Goal: Transaction & Acquisition: Purchase product/service

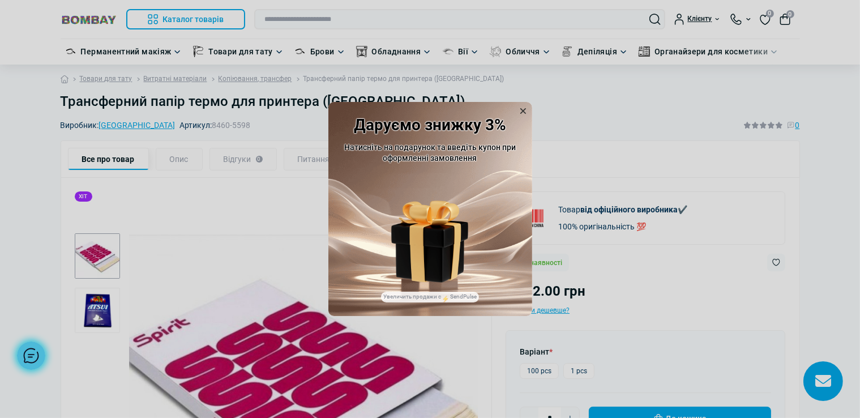
click at [523, 109] on icon at bounding box center [522, 110] width 11 height 11
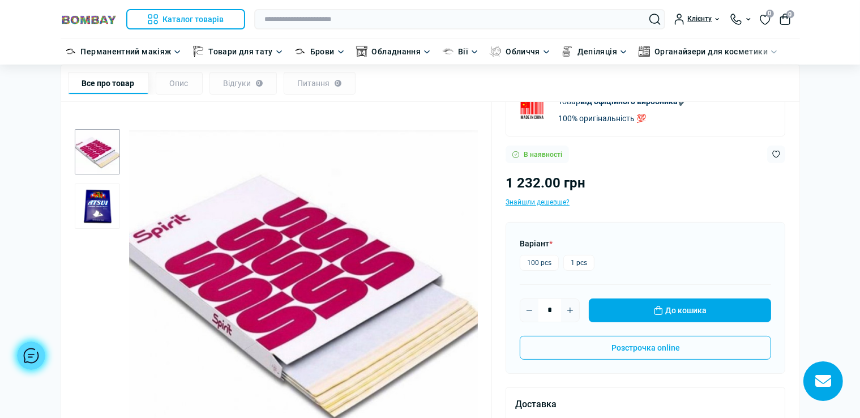
scroll to position [113, 0]
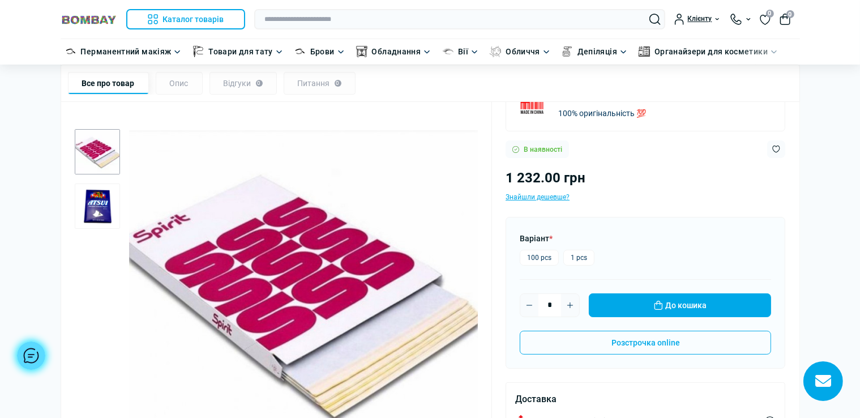
click at [106, 208] on img "2 / 2" at bounding box center [97, 205] width 45 height 45
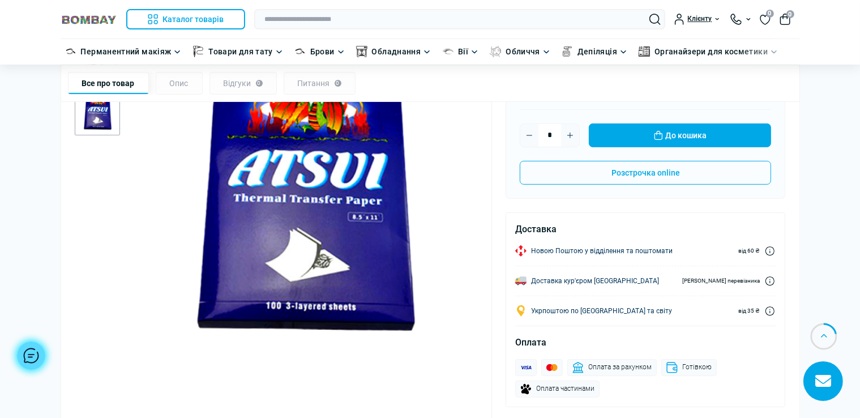
scroll to position [396, 0]
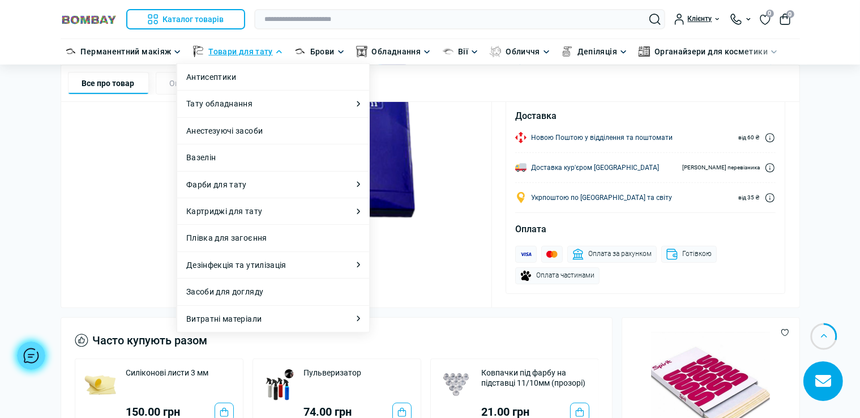
click at [258, 52] on link "Товари для тату" at bounding box center [240, 51] width 64 height 12
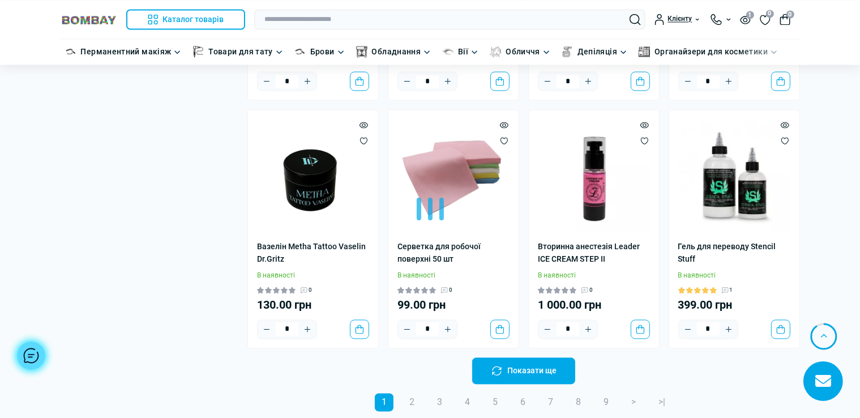
scroll to position [2207, 0]
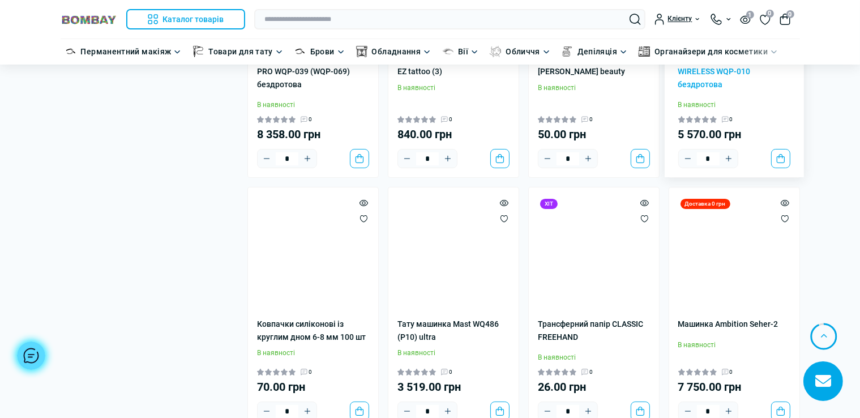
scroll to position [4415, 0]
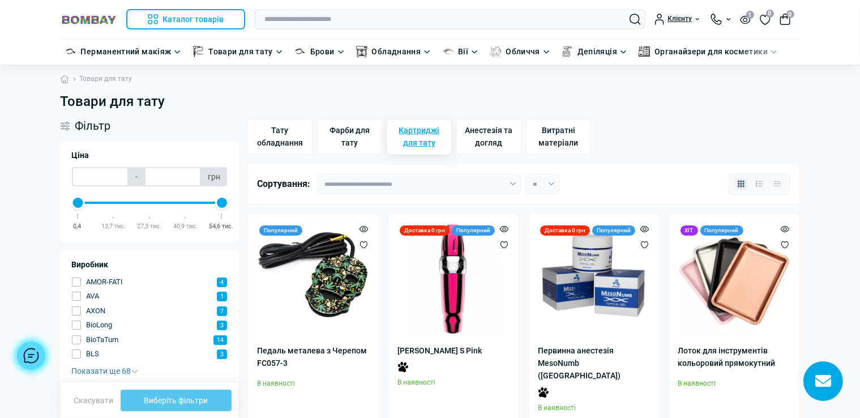
click at [428, 140] on span "Картриджі для тату" at bounding box center [419, 136] width 55 height 25
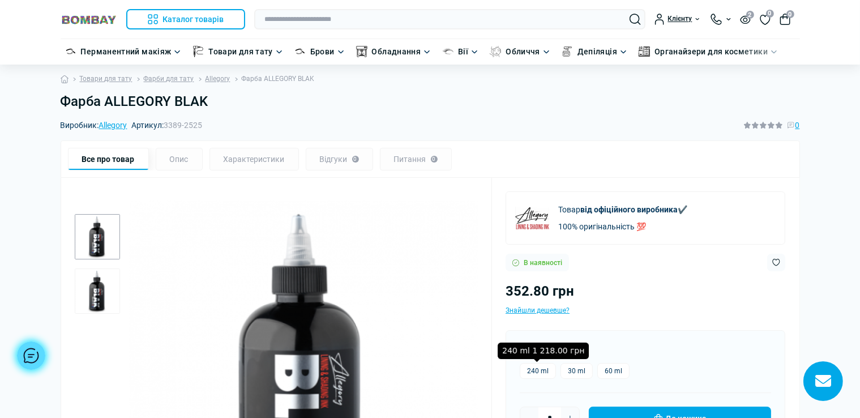
click at [539, 370] on label "240 ml" at bounding box center [538, 371] width 36 height 16
click at [522, 368] on label "240 ml" at bounding box center [538, 371] width 36 height 16
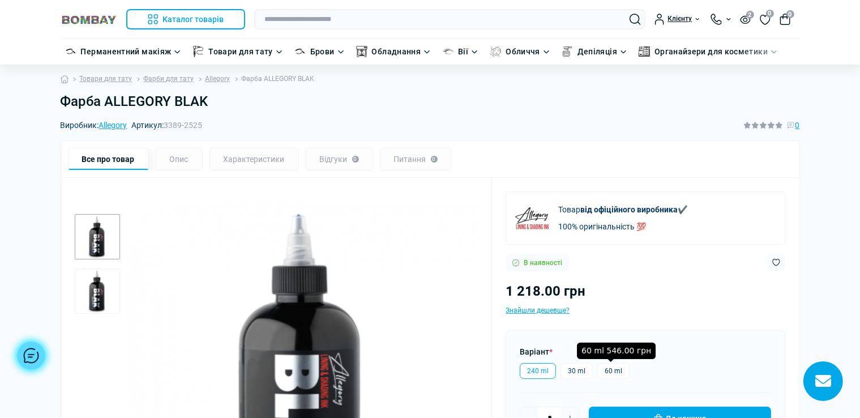
click at [609, 367] on label "60 ml" at bounding box center [613, 371] width 32 height 16
click at [575, 367] on label "30 ml" at bounding box center [576, 371] width 32 height 16
click at [617, 367] on label "60 ml" at bounding box center [613, 371] width 32 height 16
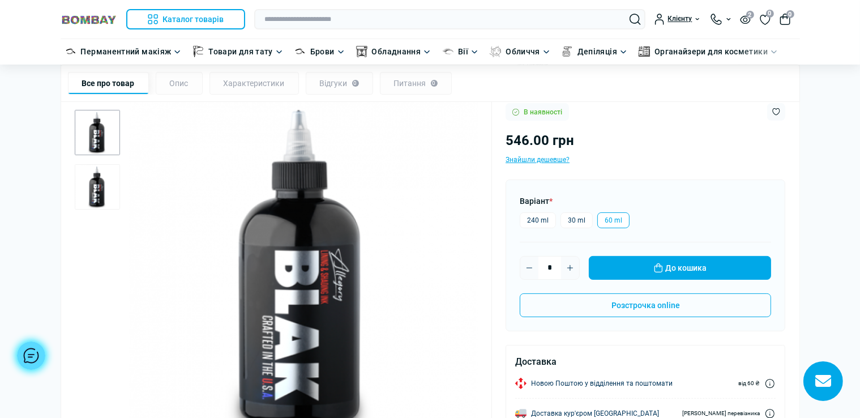
scroll to position [170, 0]
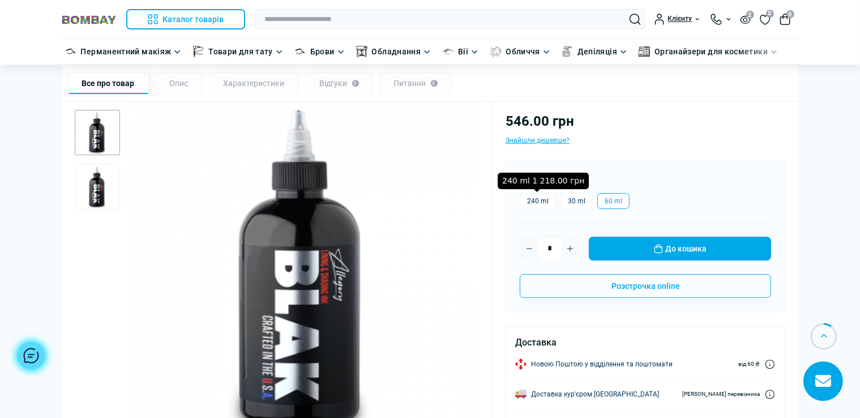
click at [537, 202] on label "240 ml" at bounding box center [538, 201] width 36 height 16
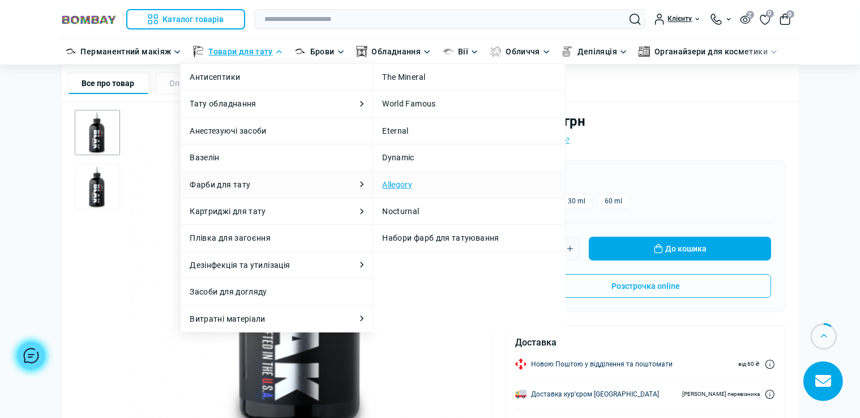
click at [402, 186] on link "Allegory" at bounding box center [397, 184] width 30 height 12
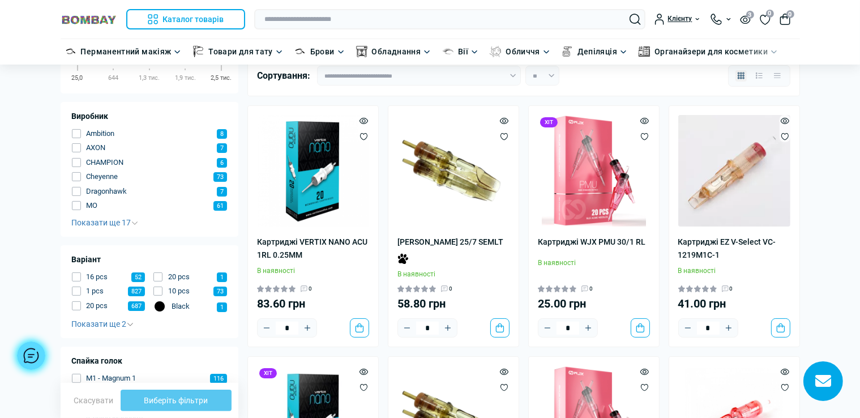
scroll to position [161, 0]
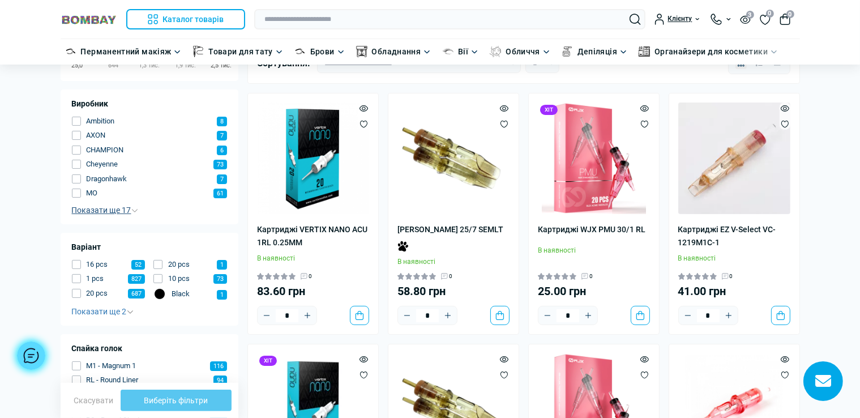
click at [123, 213] on span "Показати ще 17" at bounding box center [105, 209] width 66 height 9
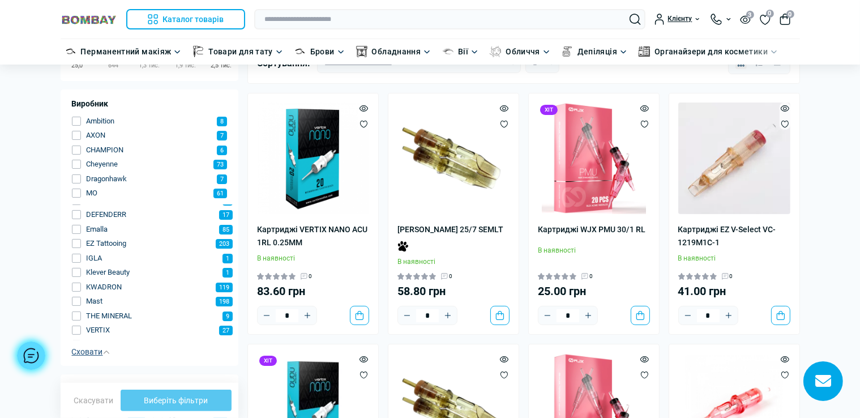
scroll to position [112, 0]
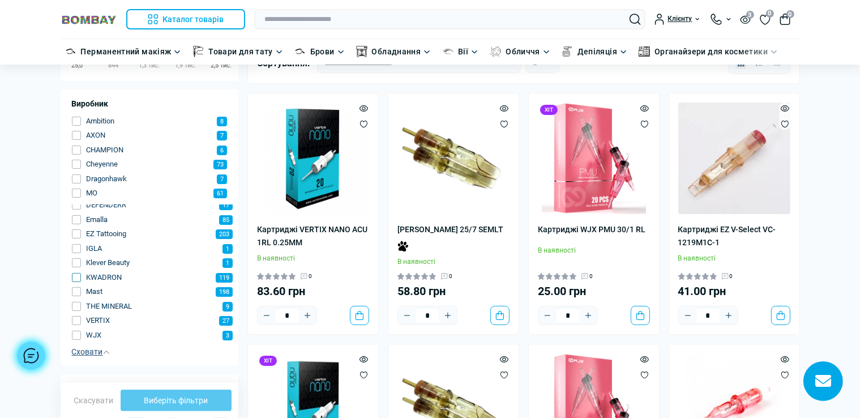
click at [76, 276] on span "button" at bounding box center [76, 277] width 9 height 9
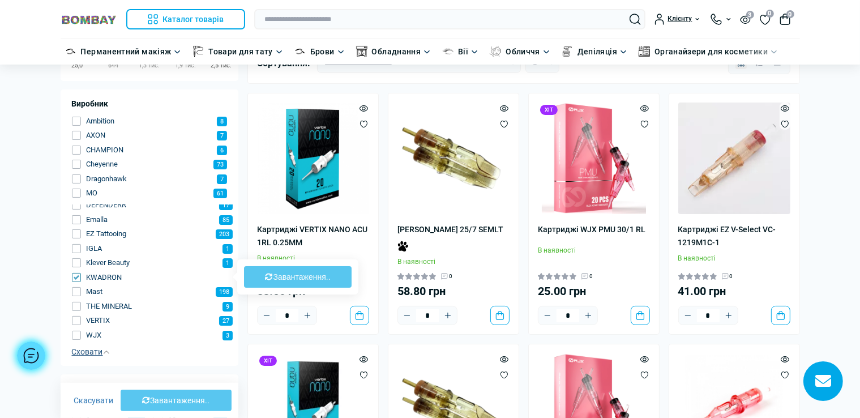
type input "****"
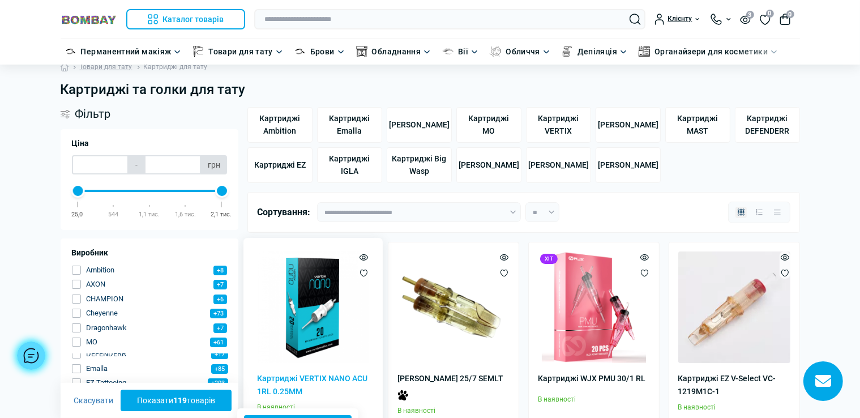
scroll to position [0, 0]
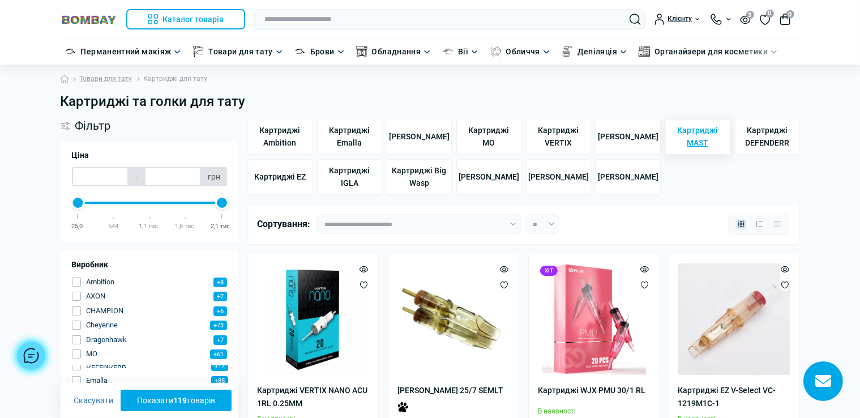
click at [694, 136] on span "Картриджі MAST" at bounding box center [697, 136] width 55 height 25
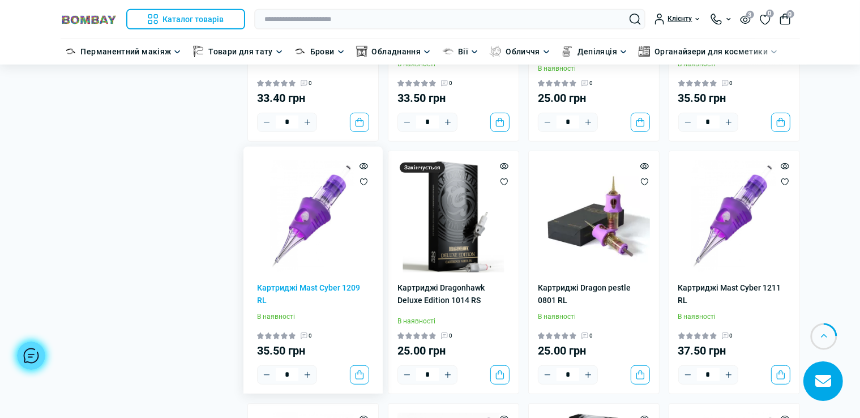
scroll to position [566, 0]
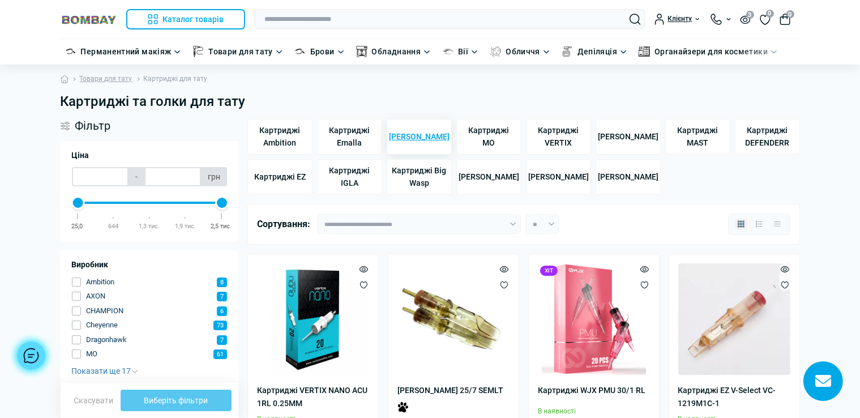
click at [435, 140] on span "[PERSON_NAME]" at bounding box center [419, 136] width 61 height 12
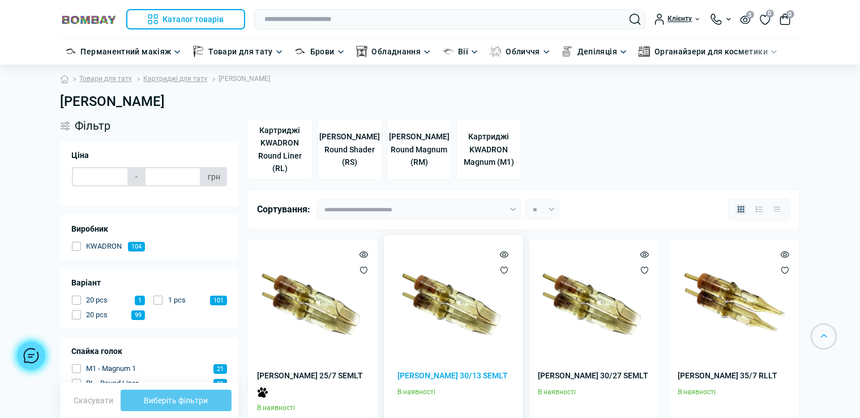
type input "******"
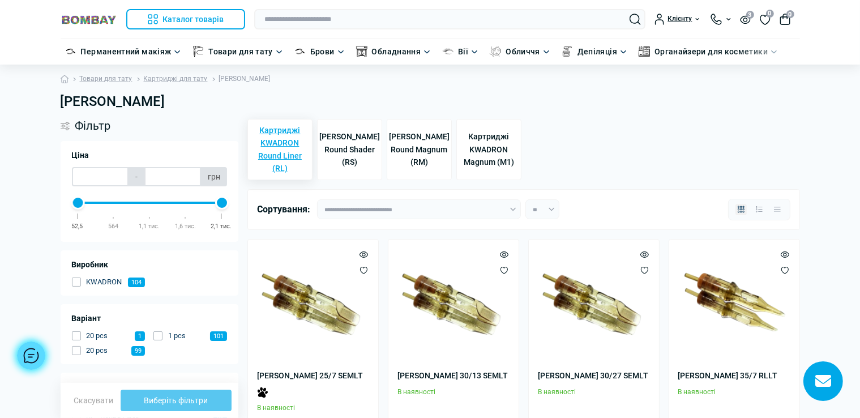
click at [282, 168] on span "Картриджі KWADRON Round Liner (RL)" at bounding box center [279, 149] width 55 height 51
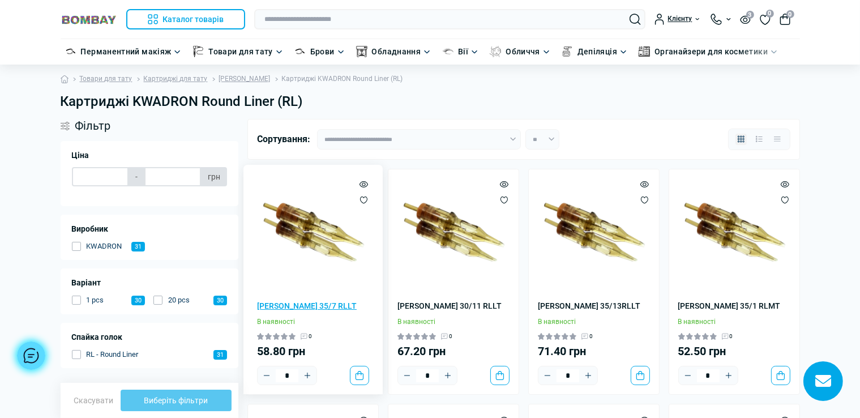
type input "******"
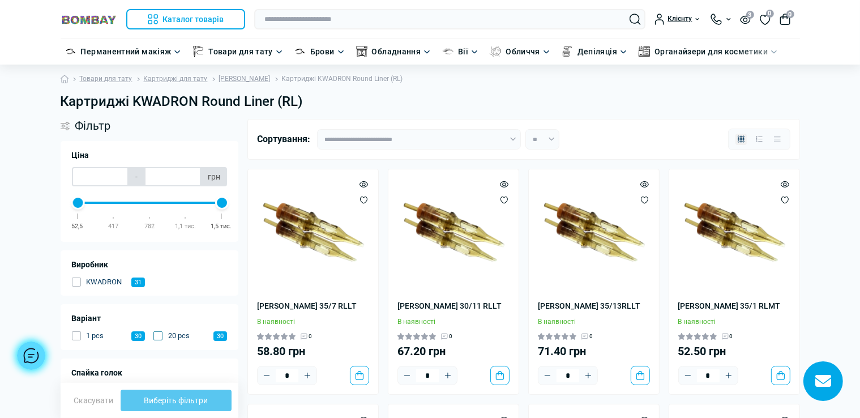
click at [160, 338] on span "button" at bounding box center [157, 335] width 9 height 9
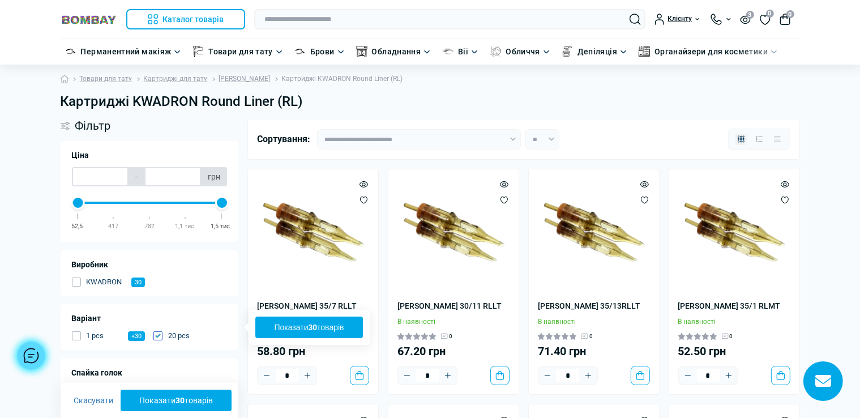
click at [328, 329] on button "Показати 30 товарів" at bounding box center [309, 327] width 108 height 22
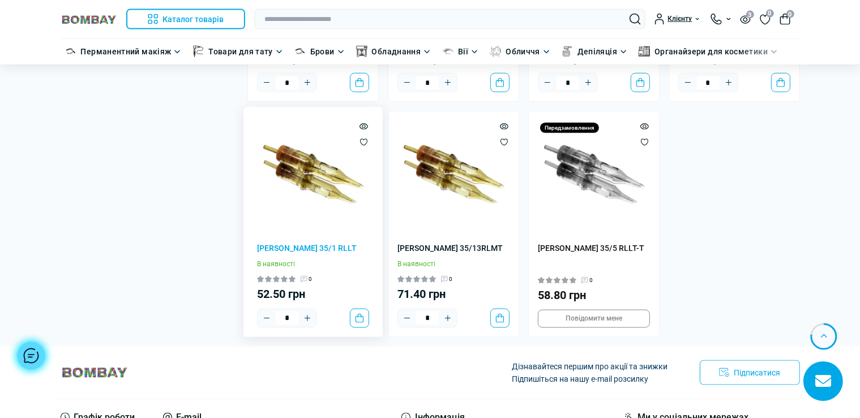
scroll to position [1528, 0]
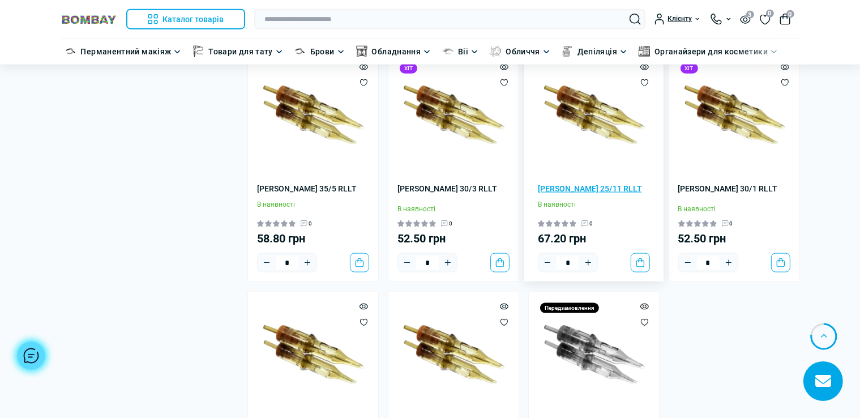
click at [586, 195] on link "[PERSON_NAME] 25/11 RLLT" at bounding box center [594, 188] width 112 height 12
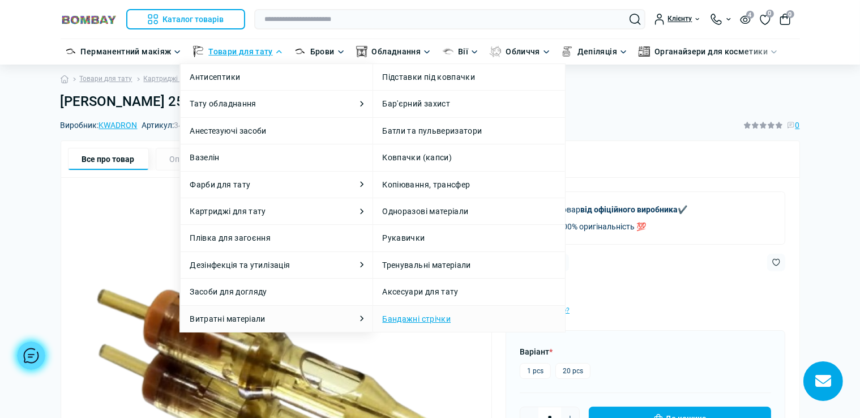
click at [413, 315] on link "Бандажні стрічки" at bounding box center [416, 318] width 68 height 12
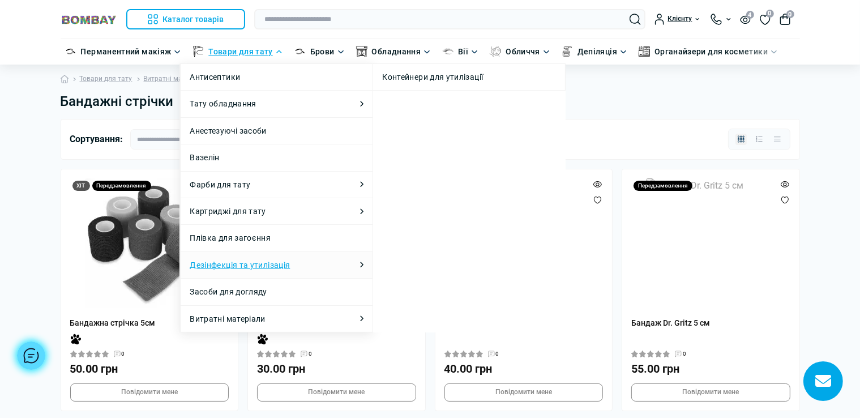
click at [285, 264] on link "Дезінфекція та утилізація" at bounding box center [240, 265] width 100 height 12
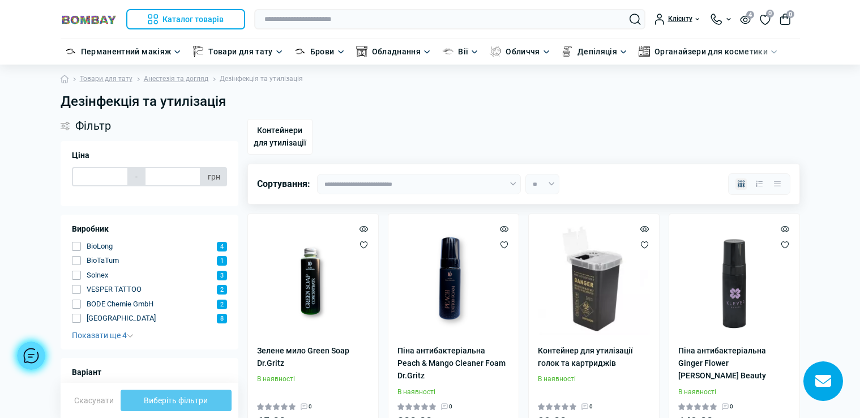
type input "******"
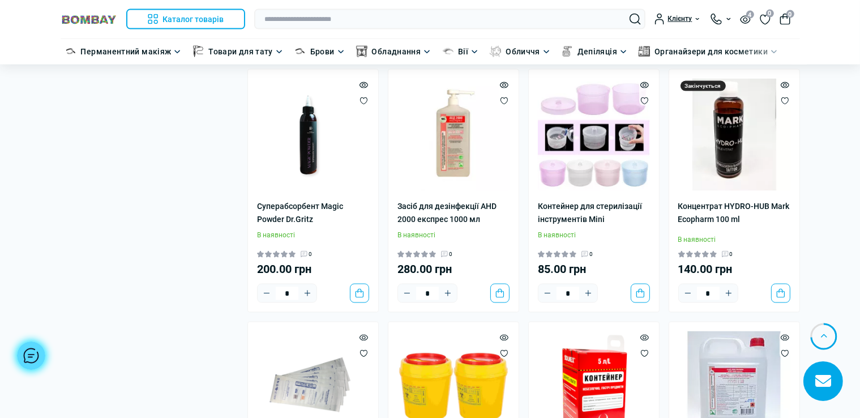
scroll to position [1528, 0]
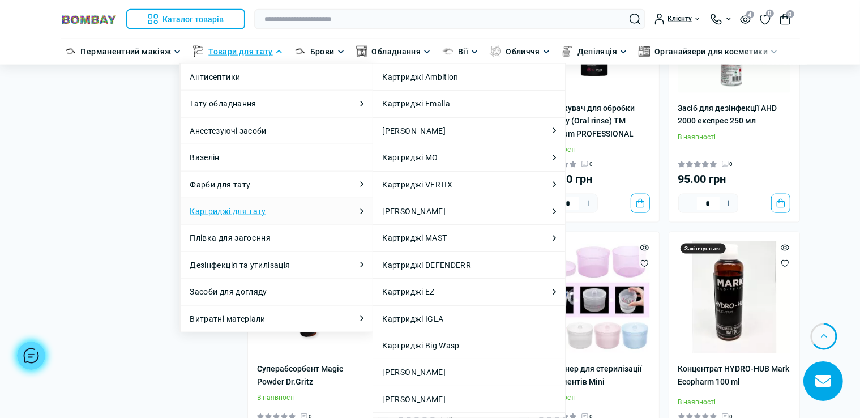
click at [257, 208] on link "Картриджі для тату" at bounding box center [228, 211] width 76 height 12
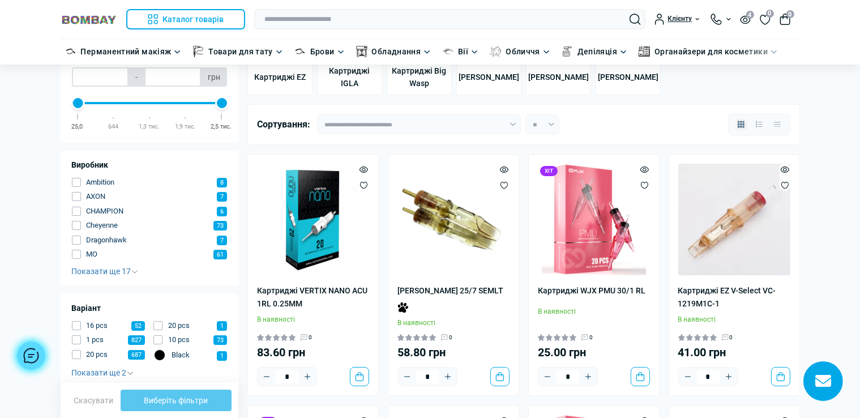
scroll to position [170, 0]
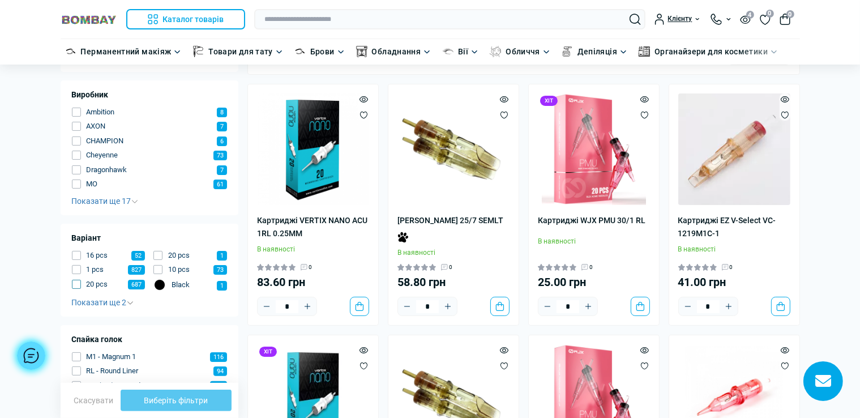
click at [76, 284] on span "button" at bounding box center [76, 284] width 9 height 9
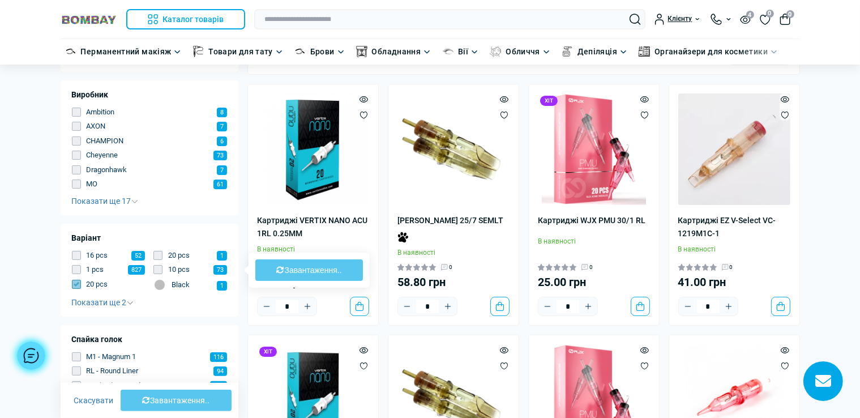
type input "****"
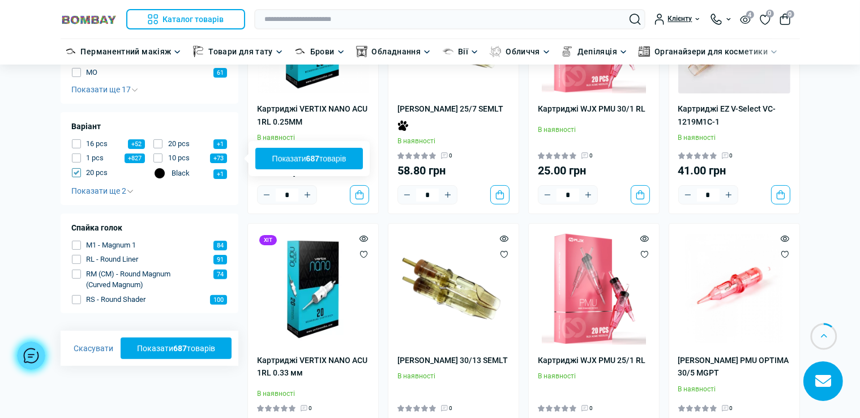
scroll to position [283, 0]
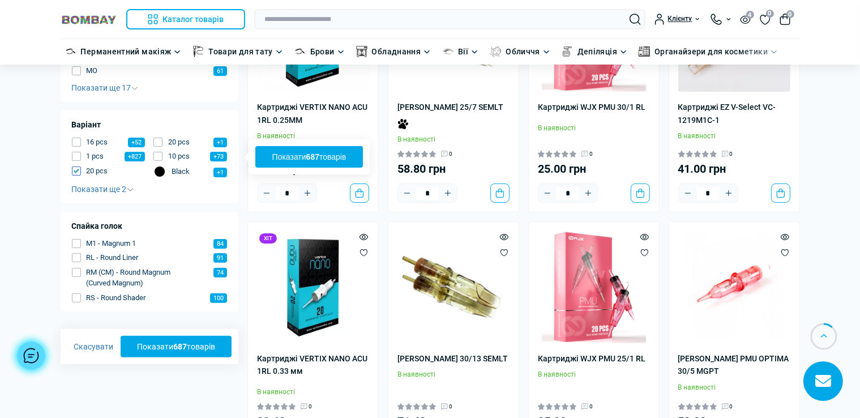
click at [303, 154] on button "Показати 687 товарів" at bounding box center [309, 157] width 108 height 22
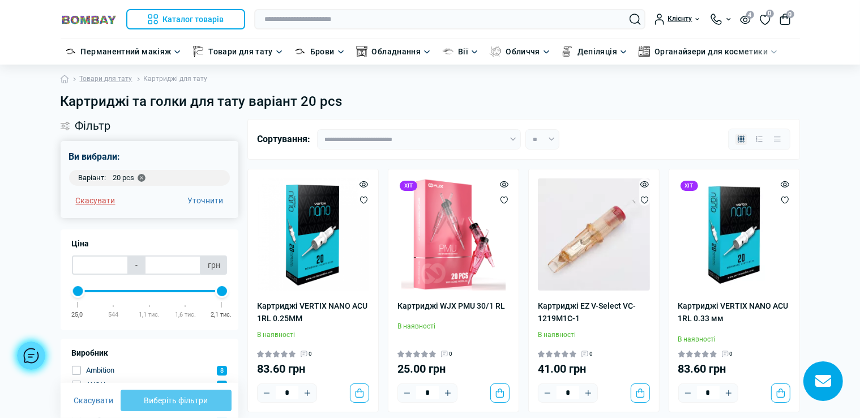
click at [102, 203] on button "Скасувати" at bounding box center [95, 200] width 53 height 18
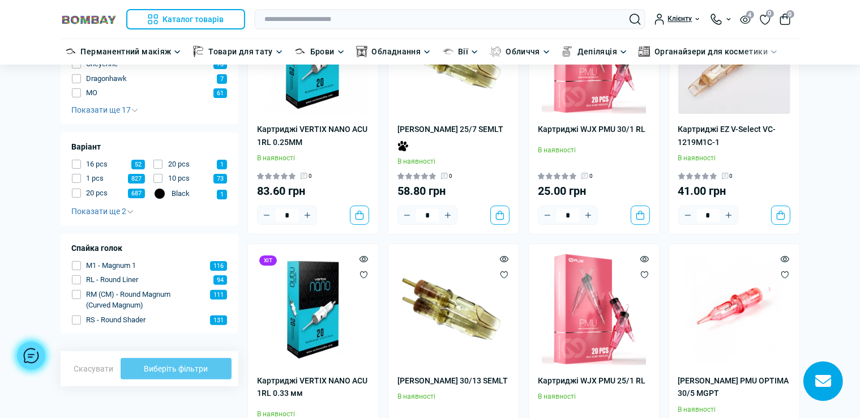
scroll to position [283, 0]
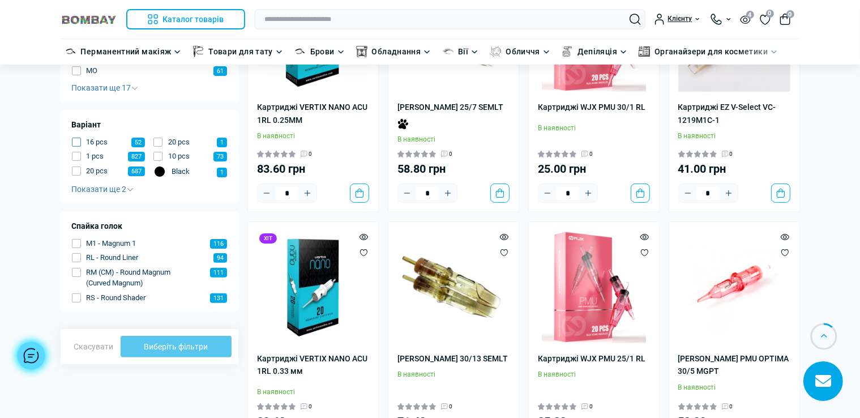
click at [74, 142] on span "button" at bounding box center [76, 142] width 9 height 9
type input "**"
type input "***"
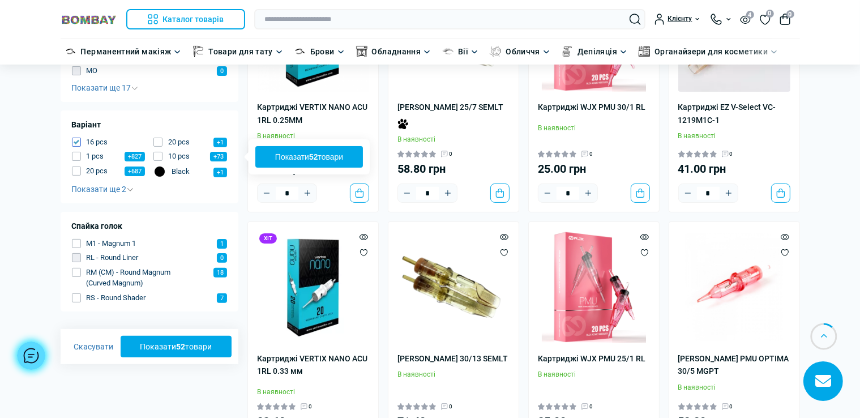
click at [330, 155] on button "Показати 52 товари" at bounding box center [309, 157] width 108 height 22
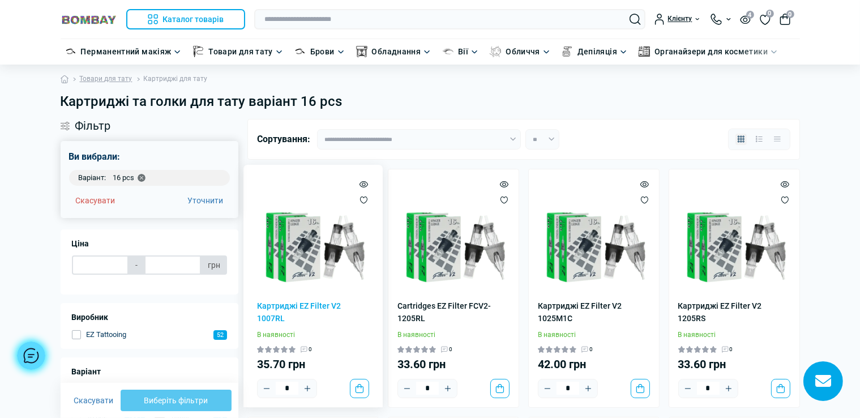
type input "*****"
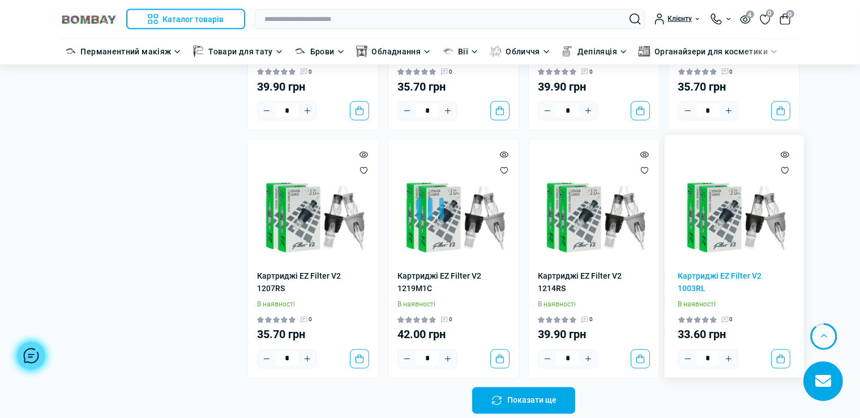
scroll to position [2038, 0]
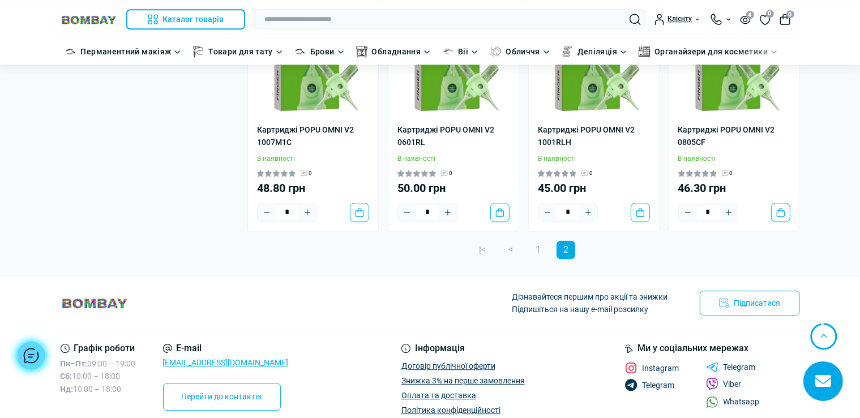
scroll to position [3170, 0]
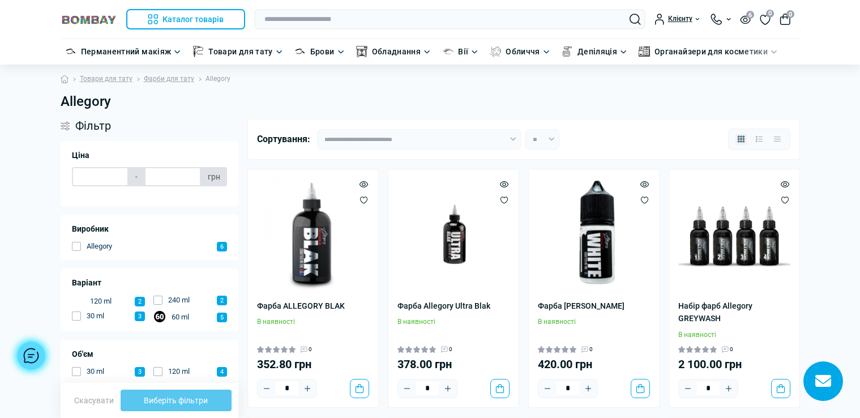
type input "******"
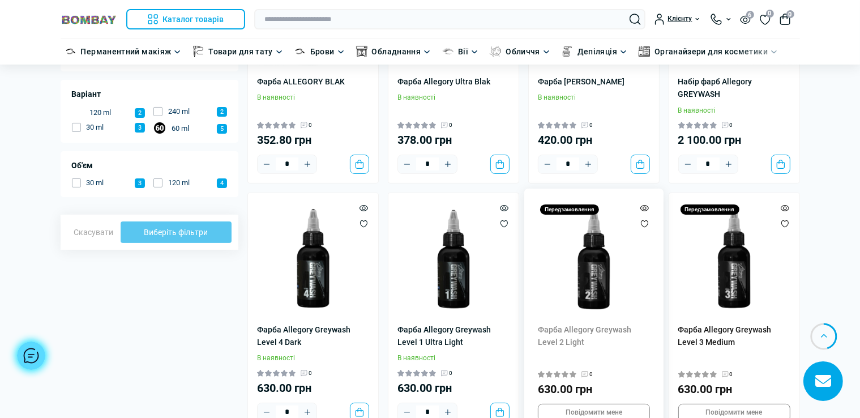
scroll to position [226, 0]
